Goal: Navigation & Orientation: Find specific page/section

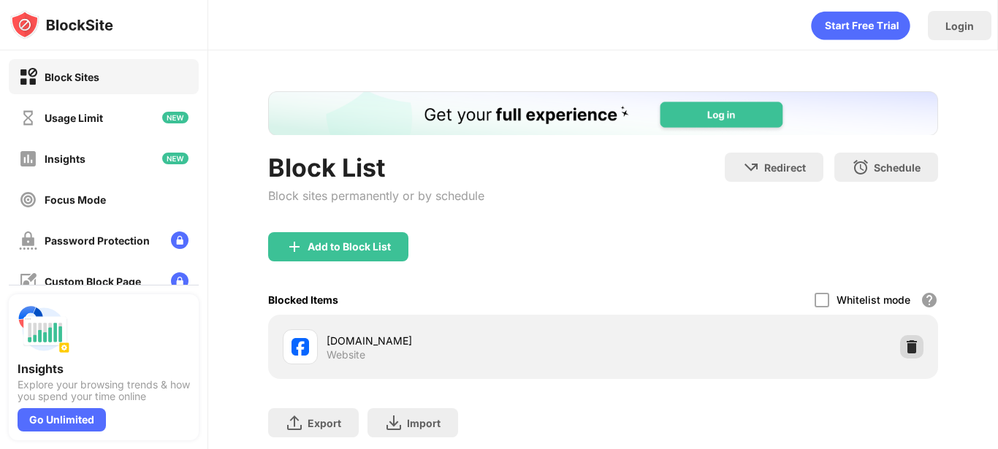
click at [905, 345] on img at bounding box center [912, 347] width 15 height 15
